Goal: Task Accomplishment & Management: Manage account settings

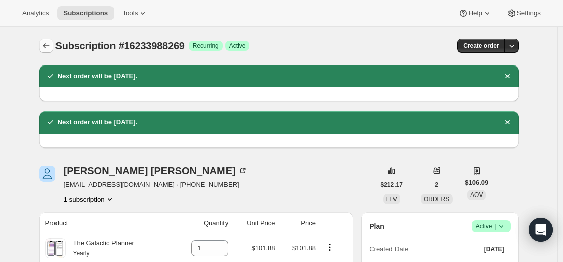
click at [46, 50] on icon "Subscriptions" at bounding box center [46, 46] width 10 height 10
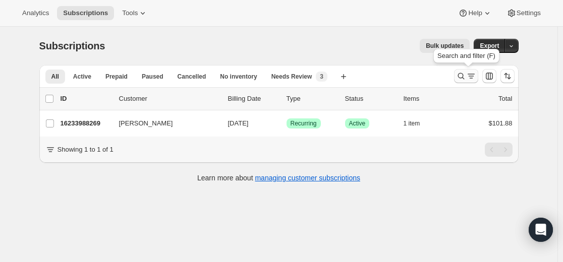
click at [457, 78] on button "Search and filter results" at bounding box center [466, 76] width 24 height 14
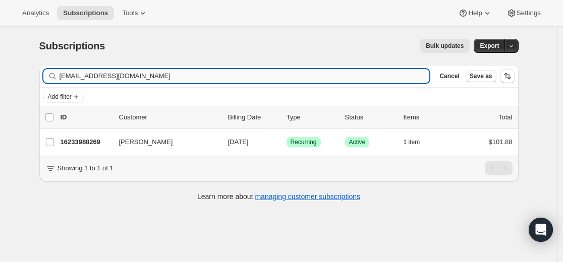
click at [320, 74] on input "[EMAIL_ADDRESS][DOMAIN_NAME]" at bounding box center [245, 76] width 371 height 14
type input "[EMAIL_ADDRESS][DOMAIN_NAME]"
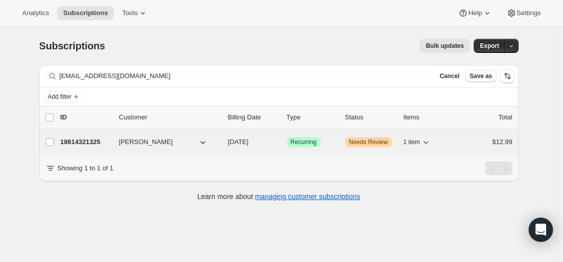
click at [97, 141] on p "18614321325" at bounding box center [86, 142] width 50 height 10
